Goal: Find contact information: Find contact information

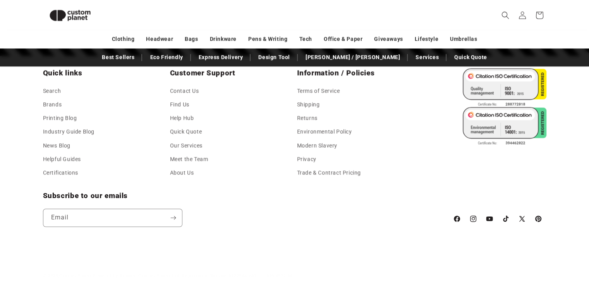
scroll to position [1087, 0]
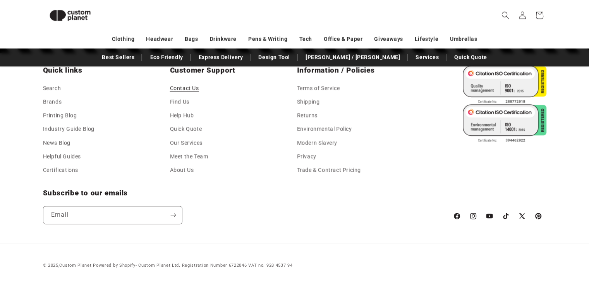
click at [189, 86] on link "Contact Us" at bounding box center [184, 89] width 29 height 12
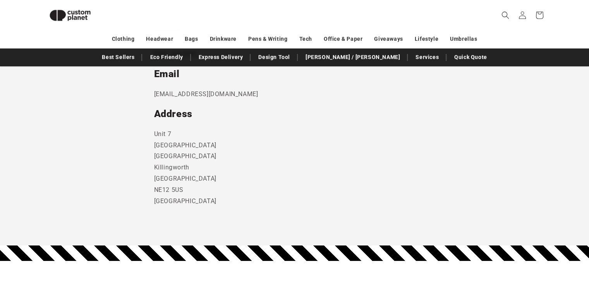
scroll to position [418, 0]
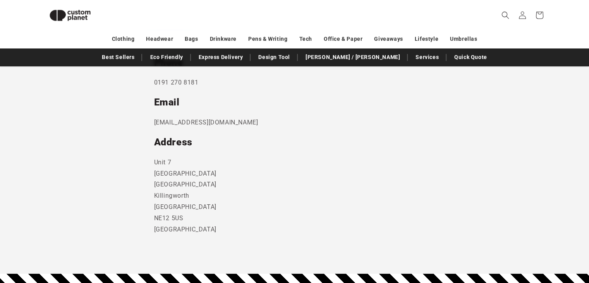
drag, startPoint x: 593, startPoint y: 135, endPoint x: 592, endPoint y: 182, distance: 46.5
drag, startPoint x: 244, startPoint y: 120, endPoint x: 153, endPoint y: 118, distance: 90.6
click at [154, 118] on p "sales@customplanet.co.uk" at bounding box center [294, 122] width 281 height 11
copy p "sales@customplanet.co.uk"
